Goal: Task Accomplishment & Management: Use online tool/utility

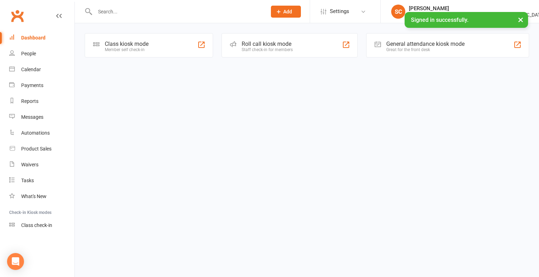
click at [116, 42] on div "Class kiosk mode" at bounding box center [127, 44] width 44 height 7
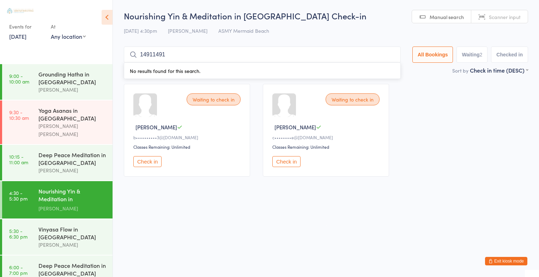
click at [179, 56] on input "14911491" at bounding box center [262, 55] width 277 height 16
type input "1"
type input "1491"
click at [385, 72] on button "Drop in" at bounding box center [380, 70] width 28 height 10
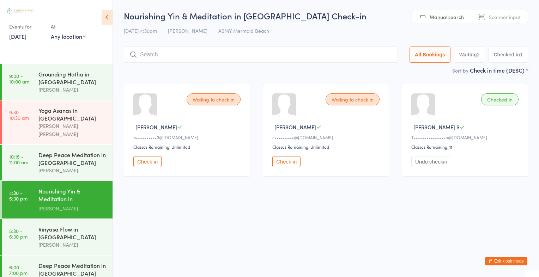
click at [143, 54] on input "search" at bounding box center [261, 55] width 274 height 16
type input "carolyn brooks"
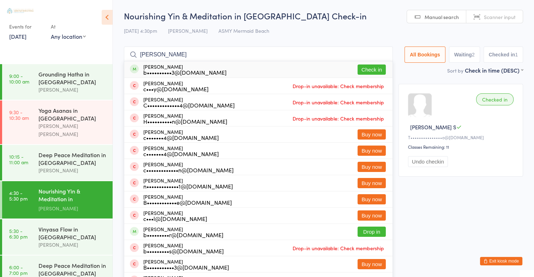
click at [372, 68] on button "Check in" at bounding box center [372, 70] width 28 height 10
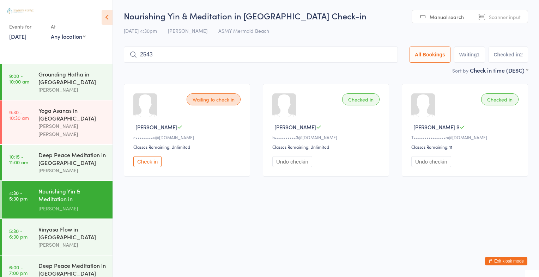
type input "2543"
click at [375, 73] on button "Drop in" at bounding box center [377, 70] width 28 height 10
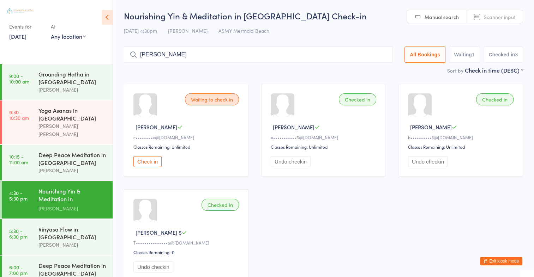
type input "nicola Janes"
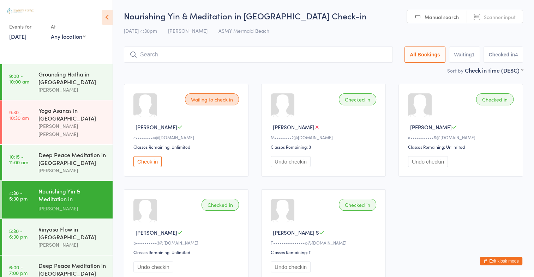
click at [154, 160] on button "Check in" at bounding box center [147, 161] width 28 height 11
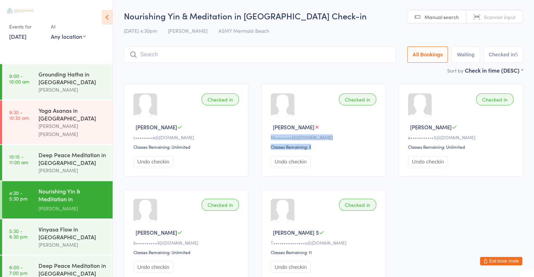
drag, startPoint x: 337, startPoint y: 152, endPoint x: 343, endPoint y: 106, distance: 46.5
click at [343, 106] on div "Checked in Nikola J M••••••••2@hotmail.com Classes Remaining: 3 Undo checkin" at bounding box center [323, 130] width 125 height 93
click at [165, 54] on input "search" at bounding box center [260, 55] width 272 height 16
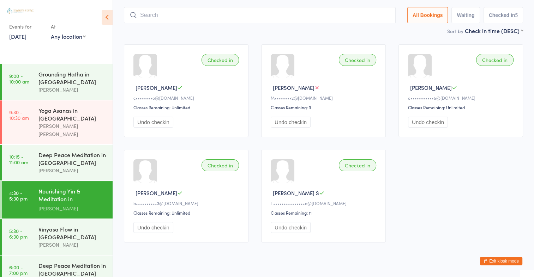
scroll to position [47, 0]
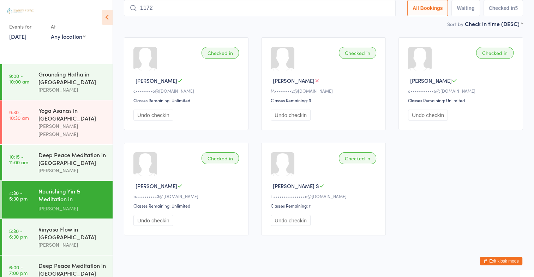
type input "1172"
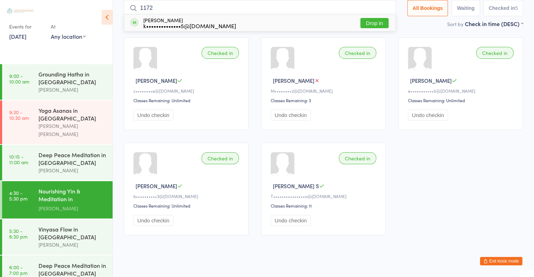
click at [371, 21] on button "Drop in" at bounding box center [374, 23] width 28 height 10
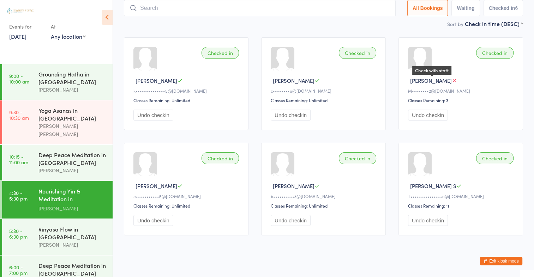
click at [452, 81] on icon at bounding box center [454, 80] width 5 height 5
click at [415, 83] on span "Nikola J" at bounding box center [431, 80] width 42 height 7
click at [169, 8] on input "search" at bounding box center [260, 8] width 272 height 16
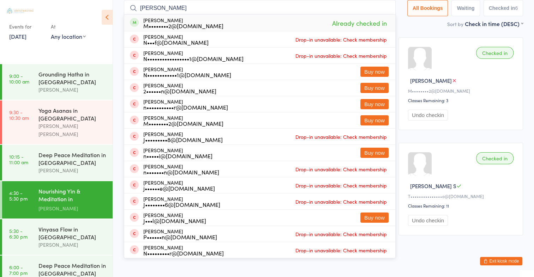
click at [183, 8] on input "nicola Jane" at bounding box center [260, 8] width 272 height 16
type input "n"
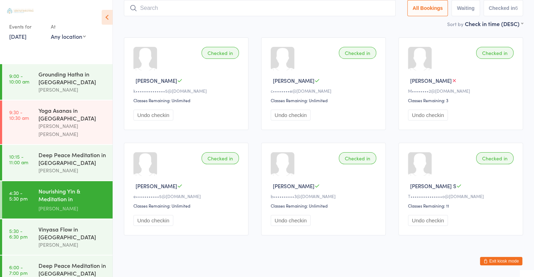
scroll to position [54, 0]
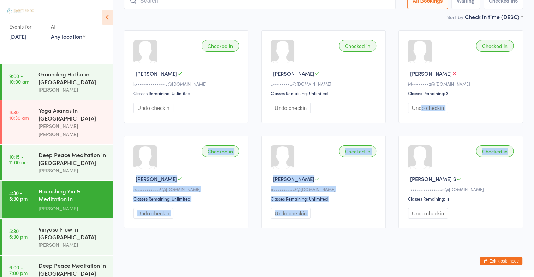
drag, startPoint x: 534, startPoint y: 133, endPoint x: 534, endPoint y: 113, distance: 20.8
click at [534, 113] on ui-view "Nourishing Yin & Meditation in Mermaid Beach Check-in 11 Aug 4:30pm Amara Cauci…" at bounding box center [323, 95] width 421 height 279
click at [381, 193] on div "Checked in Carolyn B b••••••••••3@gmail.com Classes Remaining: Unlimited Undo c…" at bounding box center [323, 182] width 125 height 93
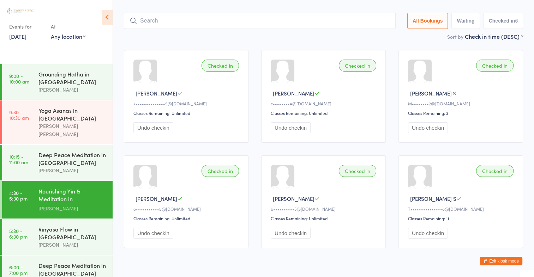
scroll to position [34, 0]
click at [163, 23] on input "search" at bounding box center [260, 21] width 272 height 16
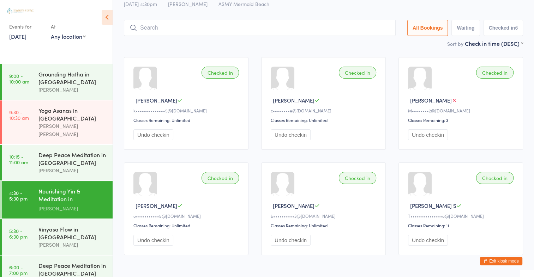
scroll to position [26, 0]
click at [533, 111] on ui-view "Nourishing Yin & Meditation in Mermaid Beach Check-in 11 Aug 4:30pm Amara Cauci…" at bounding box center [323, 123] width 421 height 279
click at [64, 226] on div "Vinyasa Flow in Mermaid Beach" at bounding box center [72, 234] width 68 height 16
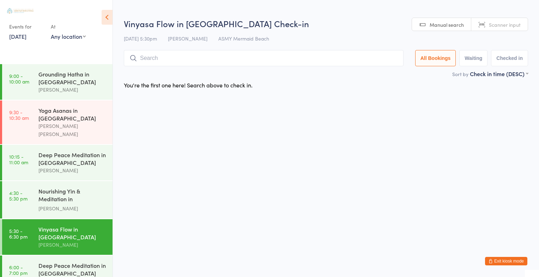
click at [160, 57] on input "search" at bounding box center [264, 58] width 280 height 16
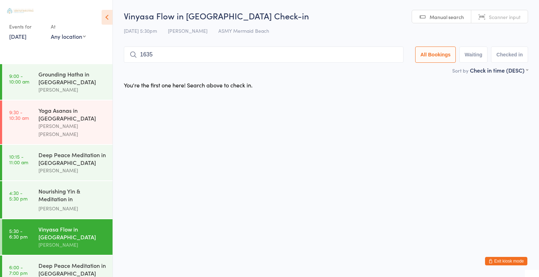
type input "1635"
click at [387, 70] on button "Drop in" at bounding box center [383, 70] width 28 height 10
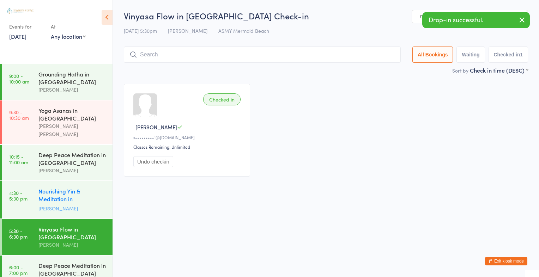
click at [46, 187] on div "Nourishing Yin & Meditation in Mermaid Beach" at bounding box center [72, 195] width 68 height 17
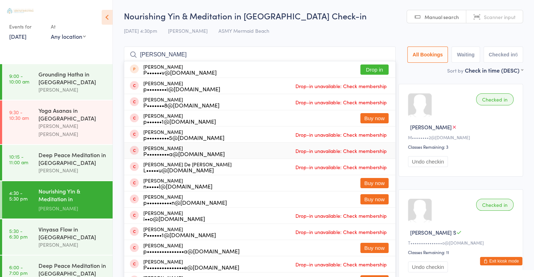
click at [199, 53] on input "Paula banner" at bounding box center [260, 55] width 272 height 16
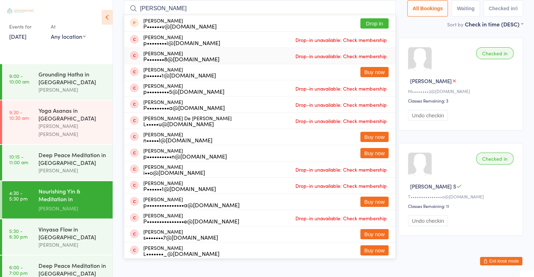
scroll to position [47, 0]
click at [227, 6] on input "Paula Banner" at bounding box center [260, 8] width 272 height 16
type input "P"
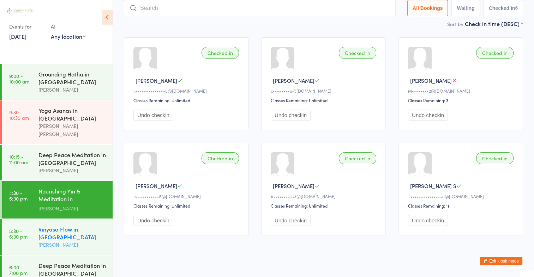
click at [55, 226] on div "Vinyasa Flow in Mermaid Beach" at bounding box center [72, 234] width 68 height 16
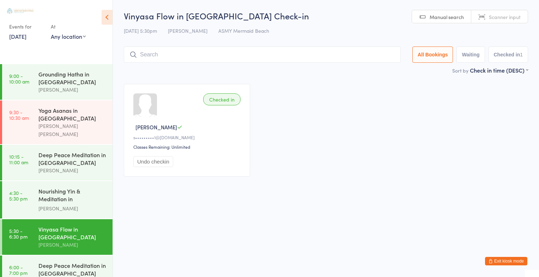
click at [55, 226] on div "Vinyasa Flow in Mermaid Beach" at bounding box center [72, 234] width 68 height 16
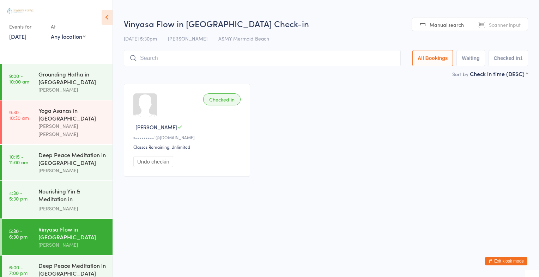
click at [508, 27] on span "Scanner input" at bounding box center [505, 24] width 32 height 7
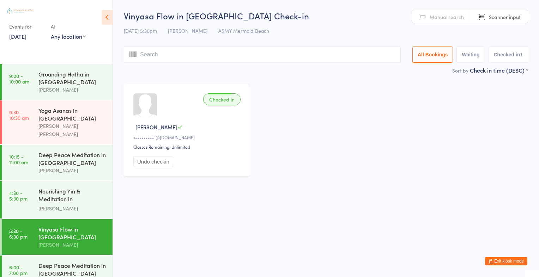
click at [454, 17] on span "Manual search" at bounding box center [447, 16] width 34 height 7
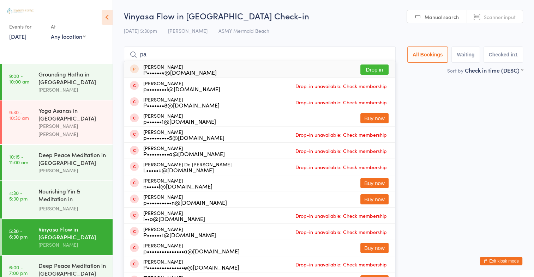
type input "p"
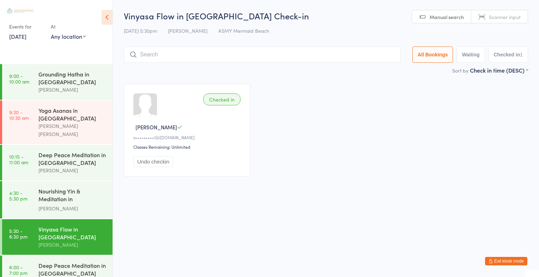
click at [496, 19] on span "Scanner input" at bounding box center [505, 16] width 32 height 7
type input "br"
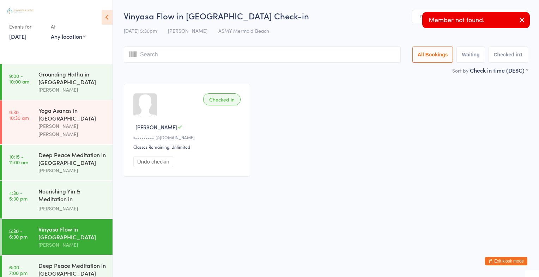
type input "o"
type input "n"
type input "ie"
click at [520, 22] on icon "button" at bounding box center [522, 20] width 8 height 9
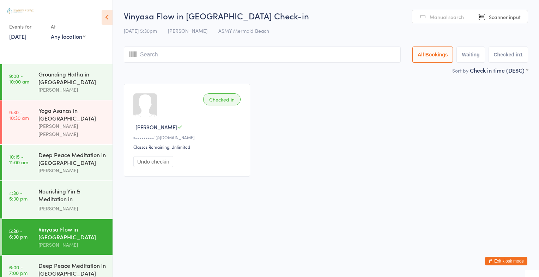
click at [501, 18] on span "Scanner input" at bounding box center [505, 16] width 32 height 7
click at [144, 54] on input "search" at bounding box center [262, 55] width 277 height 16
type input "1422"
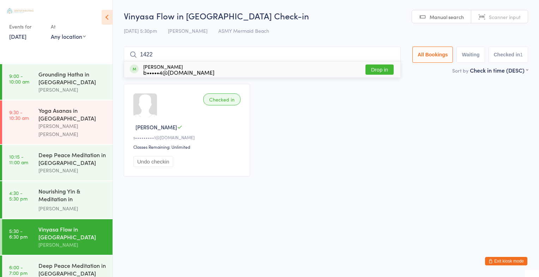
click at [372, 69] on button "Drop in" at bounding box center [380, 70] width 28 height 10
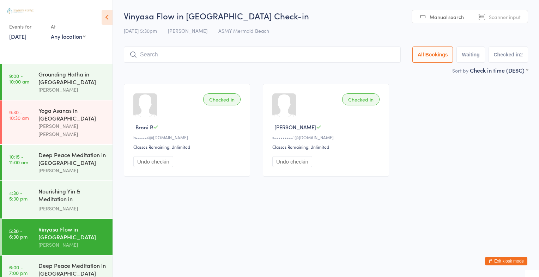
click at [167, 55] on input "search" at bounding box center [262, 55] width 277 height 16
click at [495, 14] on span "Scanner input" at bounding box center [505, 16] width 32 height 7
click at [140, 55] on input "search" at bounding box center [262, 55] width 277 height 16
click at [63, 205] on div "Amara Cauci" at bounding box center [72, 209] width 68 height 8
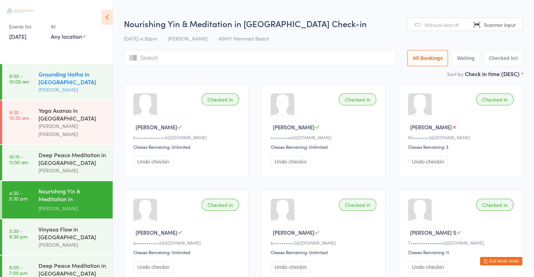
click at [61, 88] on div "Carolyn Taylor" at bounding box center [72, 90] width 68 height 8
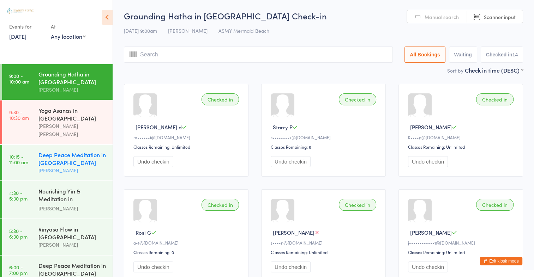
click at [60, 151] on div "Deep Peace Meditation in Mermaid Beach" at bounding box center [72, 159] width 68 height 16
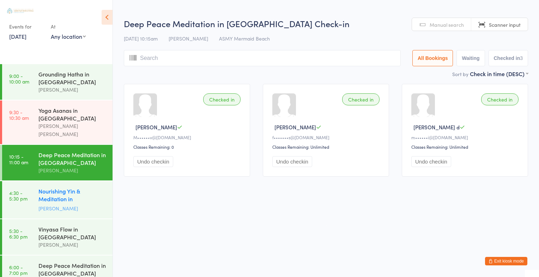
click at [47, 187] on div "Nourishing Yin & Meditation in Mermaid Beach" at bounding box center [72, 195] width 68 height 17
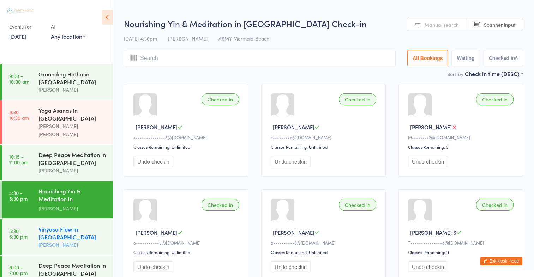
click at [53, 226] on div "Vinyasa Flow in Mermaid Beach" at bounding box center [72, 234] width 68 height 16
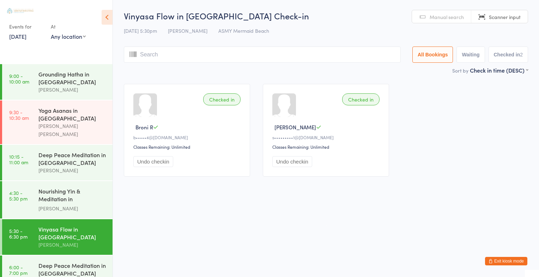
click at [514, 15] on span "Scanner input" at bounding box center [505, 16] width 32 height 7
click at [202, 52] on input "search" at bounding box center [262, 55] width 277 height 16
type input "1641"
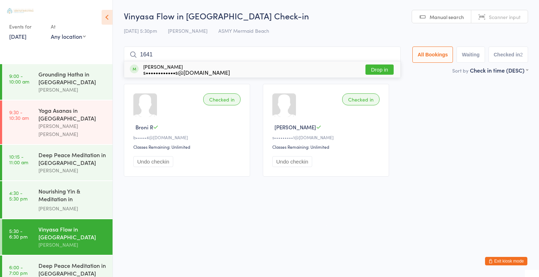
click at [385, 67] on button "Drop in" at bounding box center [380, 70] width 28 height 10
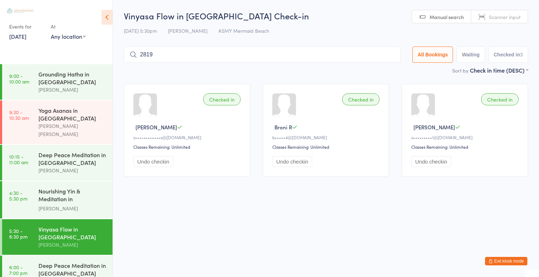
type input "2819"
click at [385, 67] on button "Drop in" at bounding box center [380, 70] width 28 height 10
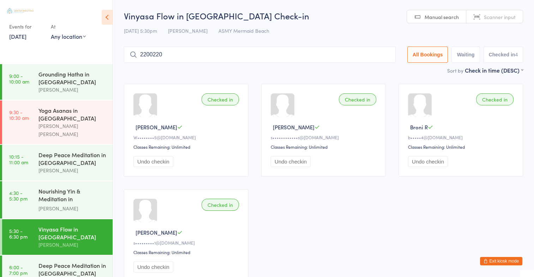
type input "22002200"
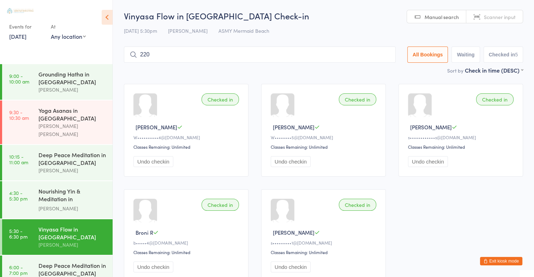
type input "2200"
click at [381, 165] on div "Checked in Gary W W••••••••5@gmail.com Classes Remaining: Unlimited Undo checkin" at bounding box center [323, 130] width 125 height 93
click at [404, 197] on div "Checked in Leanne W W••••••••••4@gmail.com Classes Remaining: Unlimited Undo ch…" at bounding box center [324, 183] width 412 height 211
click at [502, 22] on link "Scanner input" at bounding box center [494, 16] width 56 height 13
click at [158, 55] on input "search" at bounding box center [260, 55] width 272 height 16
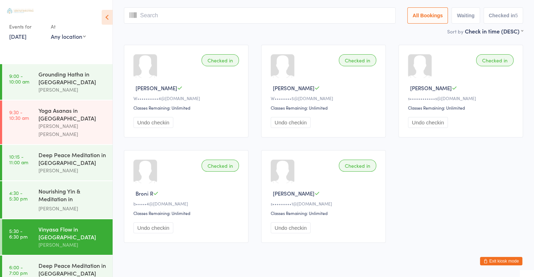
scroll to position [47, 0]
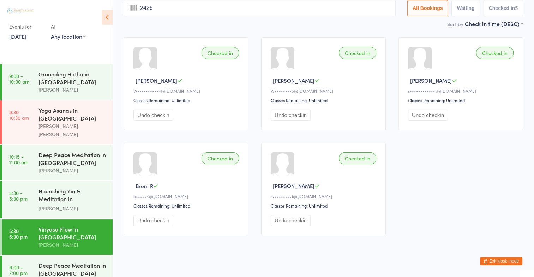
type input "2426"
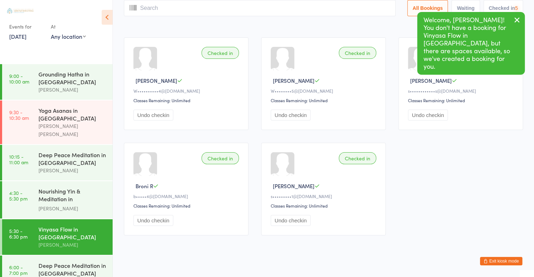
scroll to position [0, 0]
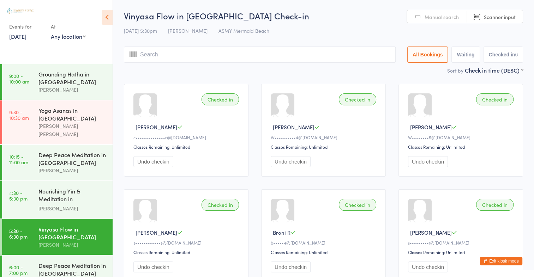
click at [154, 58] on input "search" at bounding box center [260, 55] width 272 height 16
click at [73, 205] on div "Amara Cauci" at bounding box center [72, 209] width 68 height 8
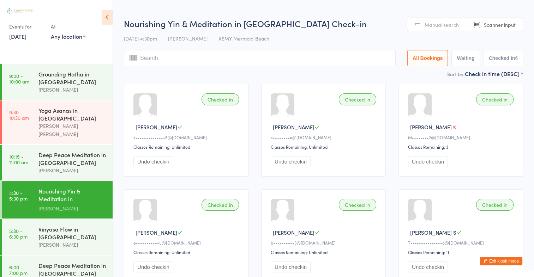
click at [424, 25] on link "Manual search" at bounding box center [436, 24] width 59 height 13
click at [345, 58] on input "search" at bounding box center [260, 58] width 272 height 16
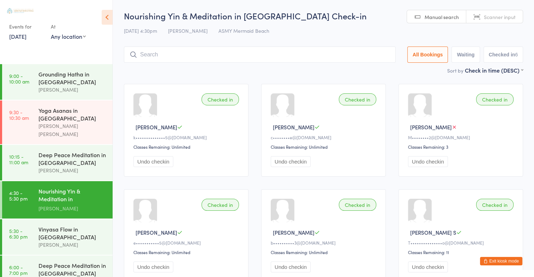
click at [501, 12] on link "Scanner input" at bounding box center [494, 16] width 56 height 13
type input "2543"
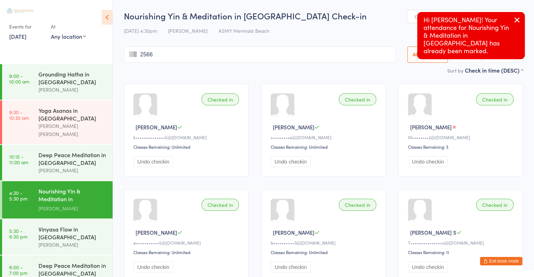
type input "2566"
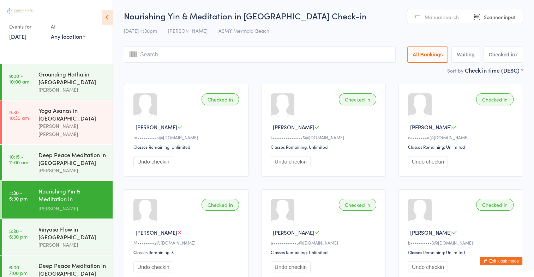
click at [449, 14] on span "Manual search" at bounding box center [442, 16] width 34 height 7
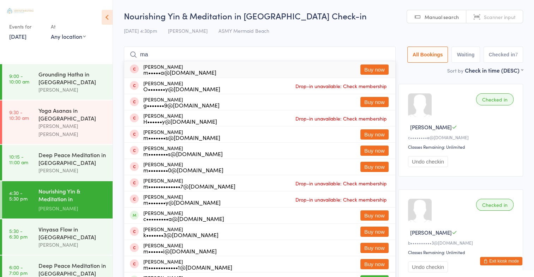
type input "m"
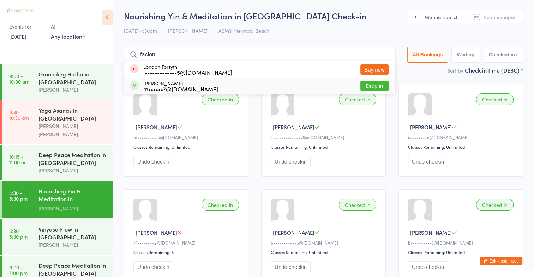
type input "faclon"
click at [380, 84] on button "Drop in" at bounding box center [374, 86] width 28 height 10
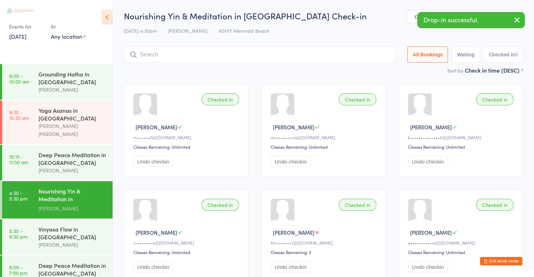
click at [515, 19] on icon "button" at bounding box center [517, 20] width 8 height 9
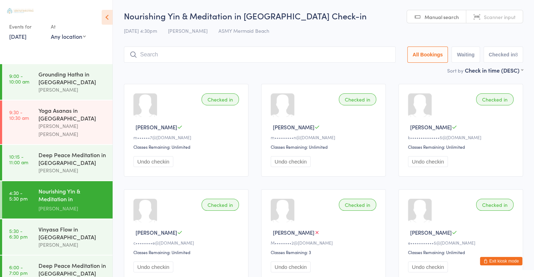
click at [505, 18] on span "Scanner input" at bounding box center [500, 16] width 32 height 7
click at [70, 262] on div "Deep Peace Meditation in Mermaid Beach" at bounding box center [72, 270] width 68 height 16
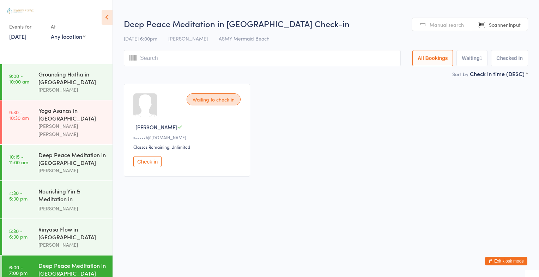
click at [153, 162] on button "Check in" at bounding box center [147, 161] width 28 height 11
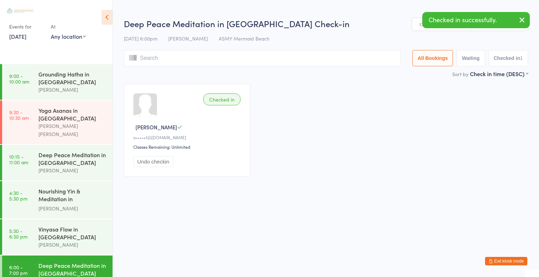
click at [522, 18] on icon "button" at bounding box center [522, 20] width 8 height 9
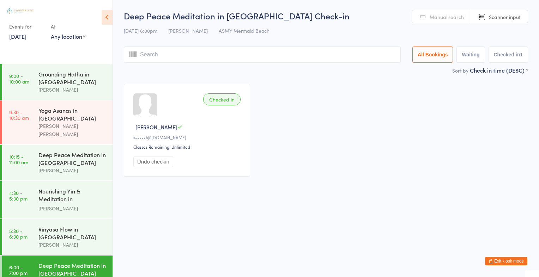
click at [444, 14] on span "Manual search" at bounding box center [447, 16] width 34 height 7
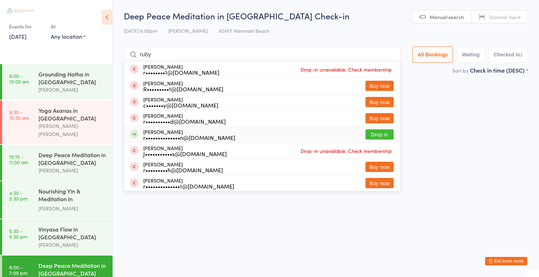
type input "ruby"
click at [374, 136] on button "Drop in" at bounding box center [380, 135] width 28 height 10
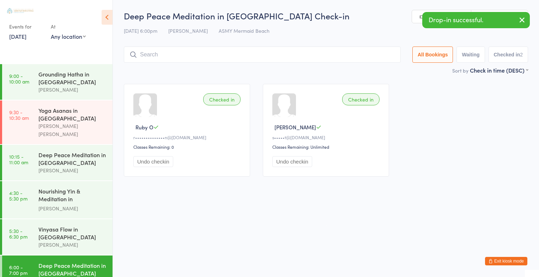
click at [520, 22] on icon "button" at bounding box center [522, 20] width 8 height 9
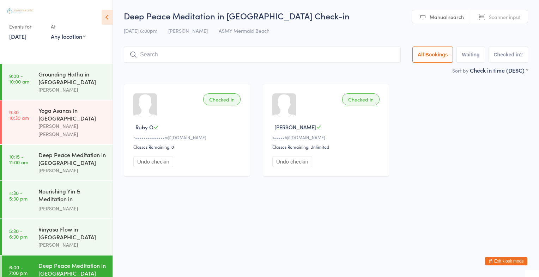
click at [510, 20] on link "Scanner input" at bounding box center [500, 16] width 56 height 13
